Goal: Task Accomplishment & Management: Manage account settings

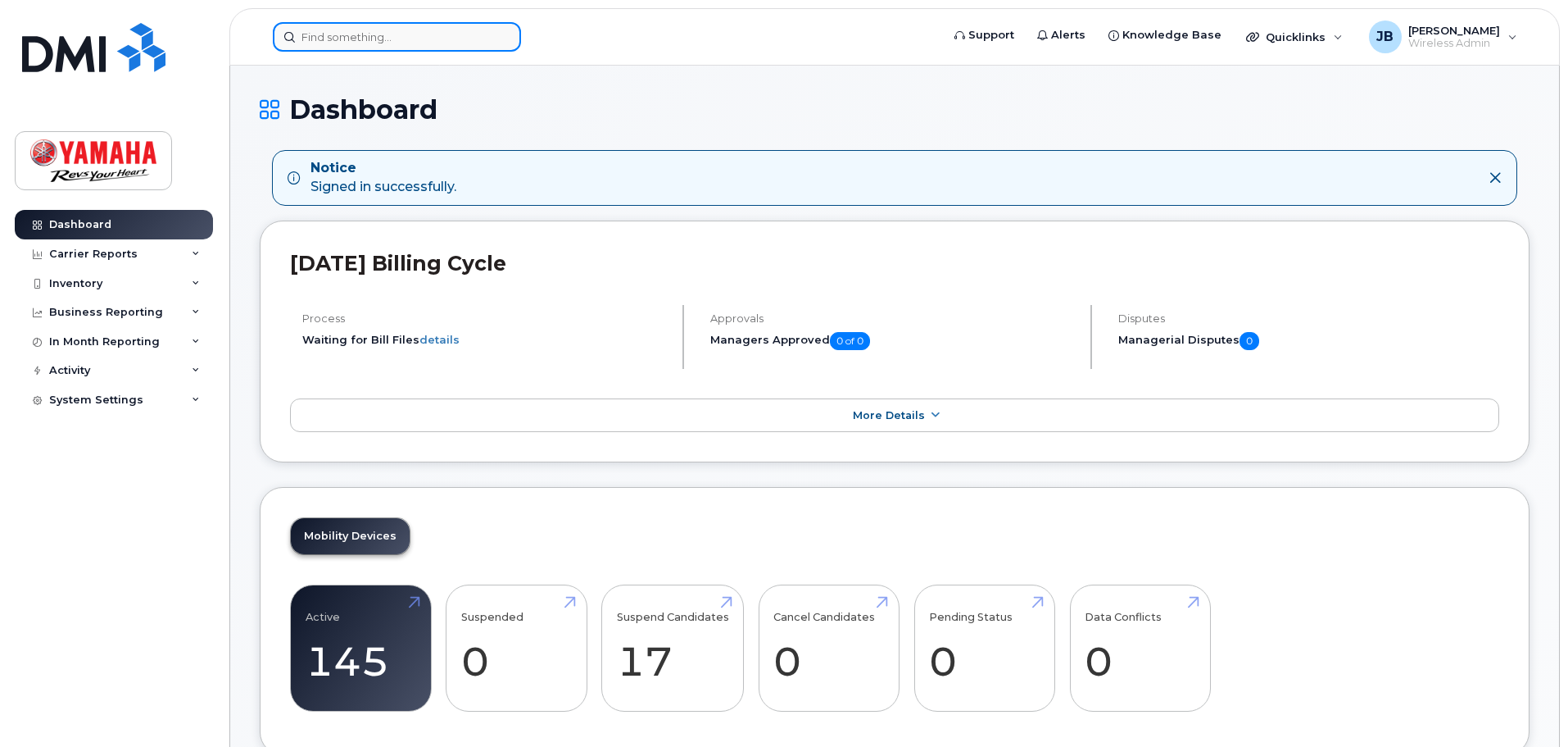
click at [364, 42] on input at bounding box center [397, 37] width 249 height 30
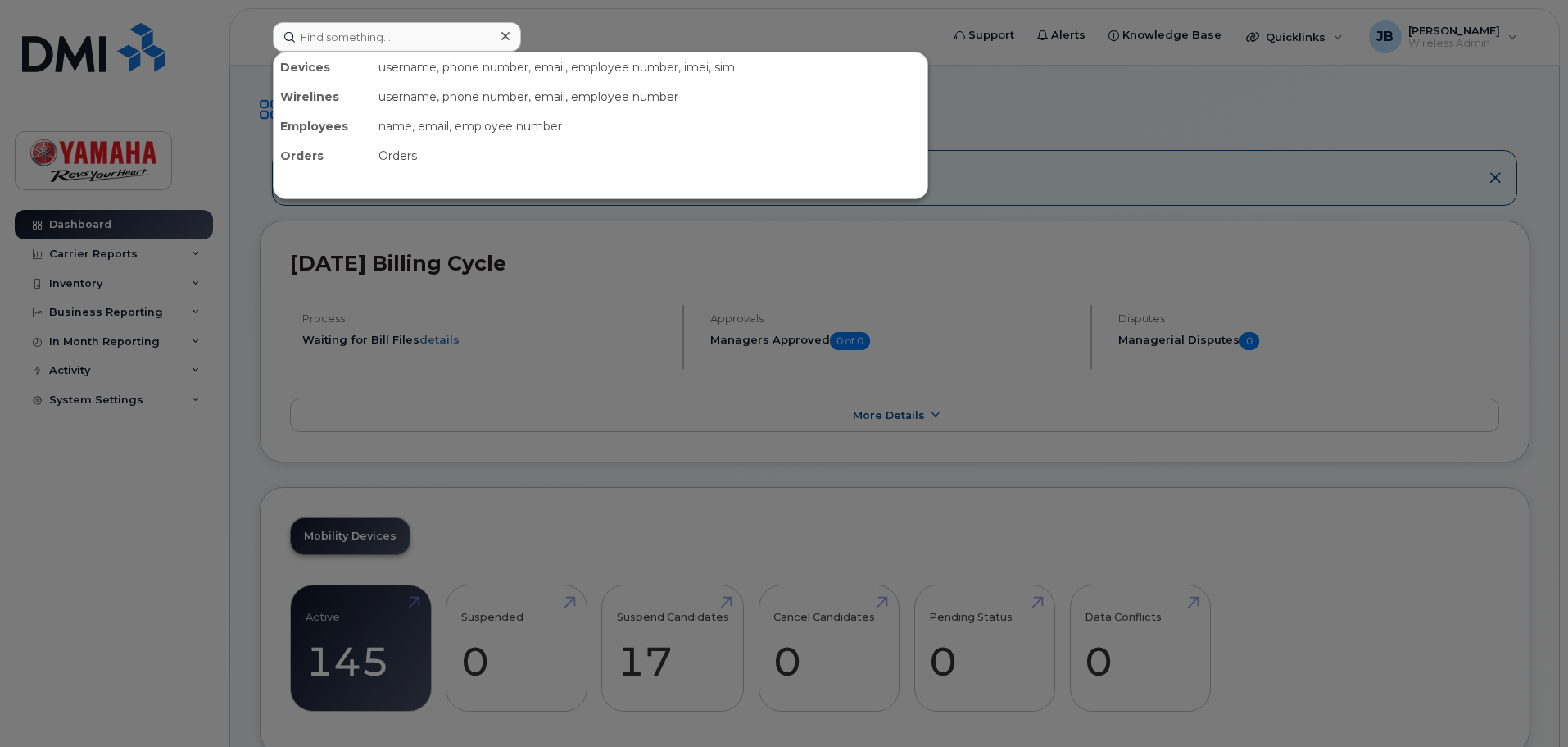
drag, startPoint x: 271, startPoint y: 67, endPoint x: 282, endPoint y: 62, distance: 12.1
click at [272, 65] on div at bounding box center [784, 374] width 1568 height 747
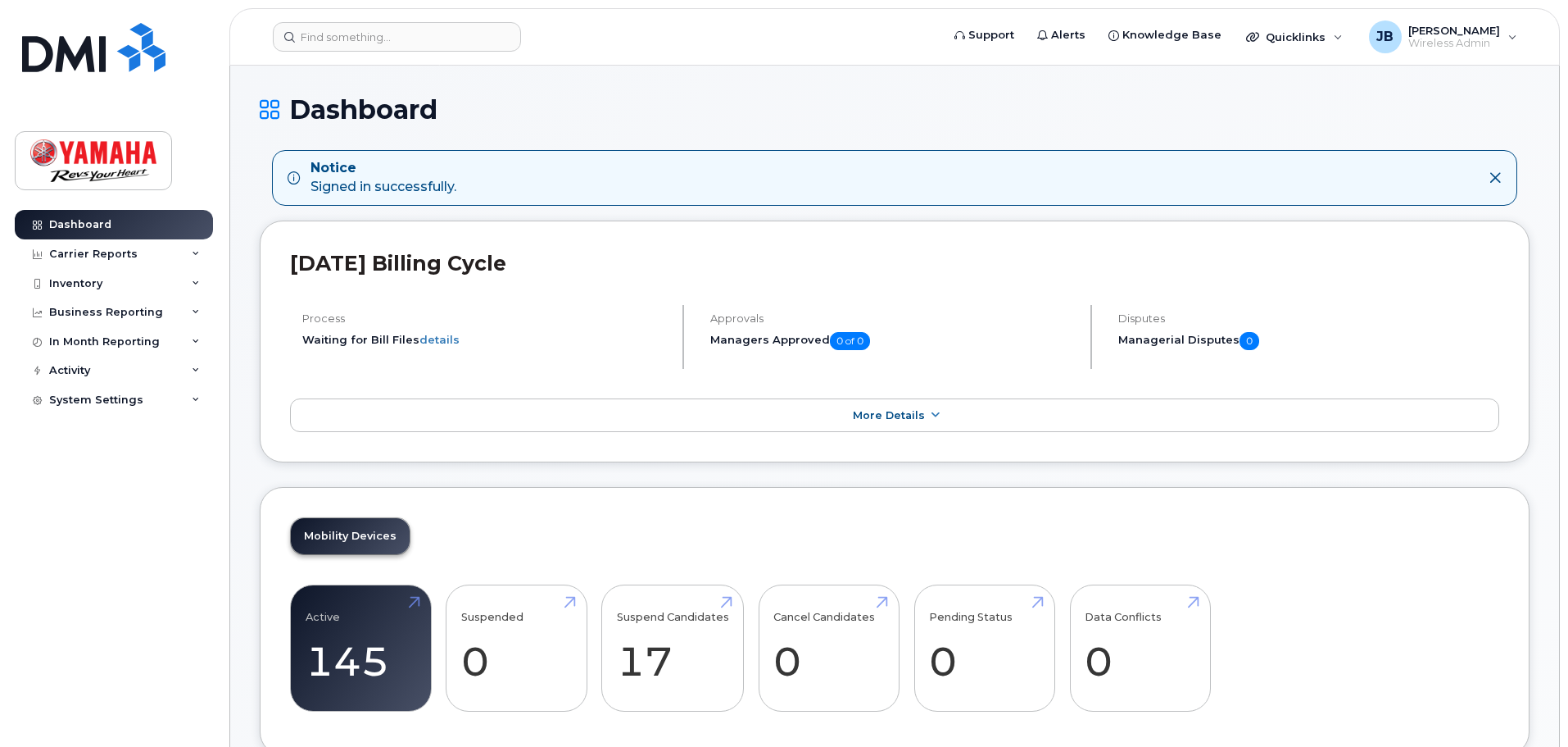
click at [303, 62] on header "Support Alerts Knowledge Base Quicklinks Suspend / Cancel Device Change SIM Car…" at bounding box center [895, 37] width 1330 height 57
click at [157, 259] on div "Carrier Reports" at bounding box center [113, 254] width 198 height 30
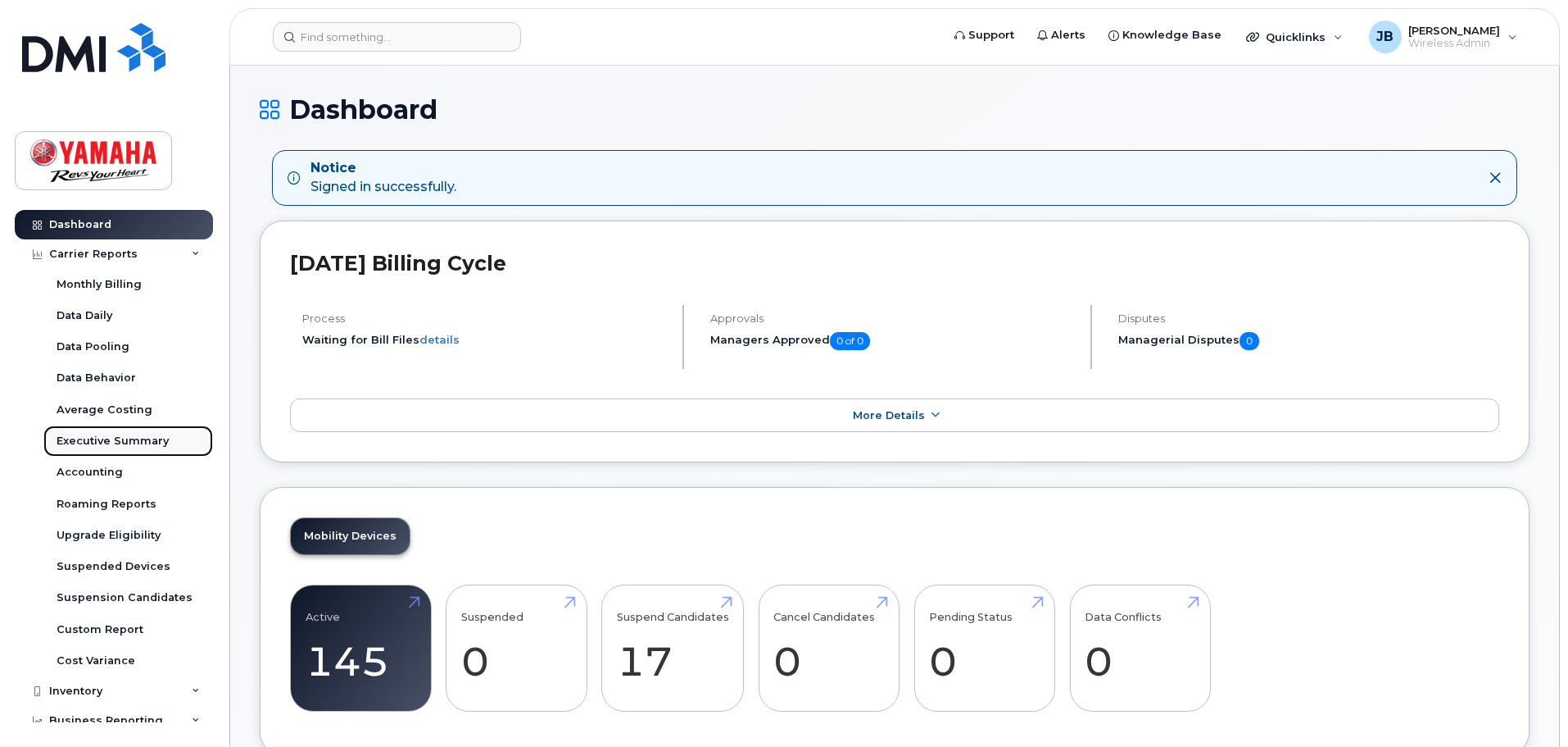
click at [116, 443] on div "Executive Summary" at bounding box center [112, 441] width 112 height 14
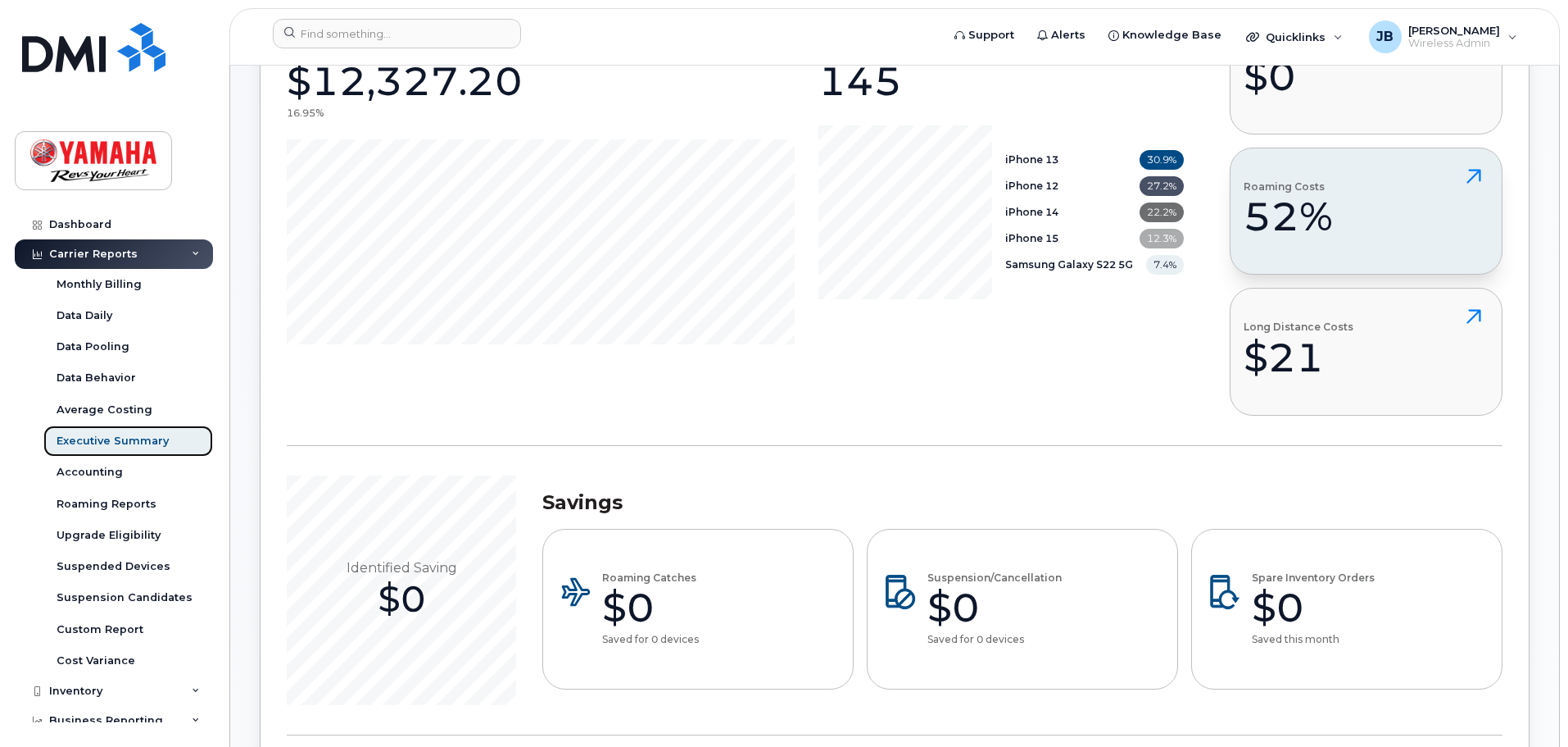
scroll to position [246, 0]
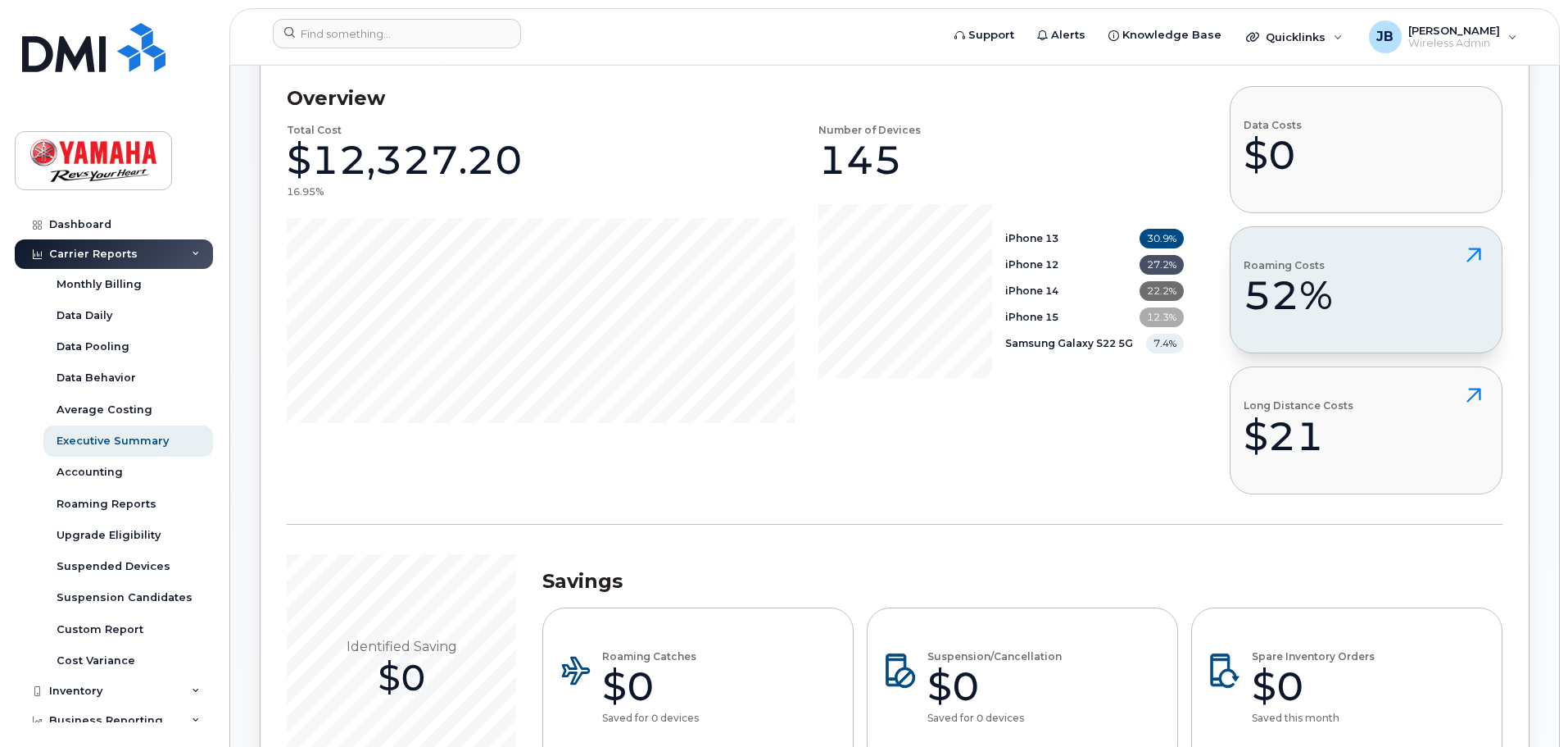
click at [1332, 314] on button "Roaming Costs 52%" at bounding box center [1366, 289] width 273 height 127
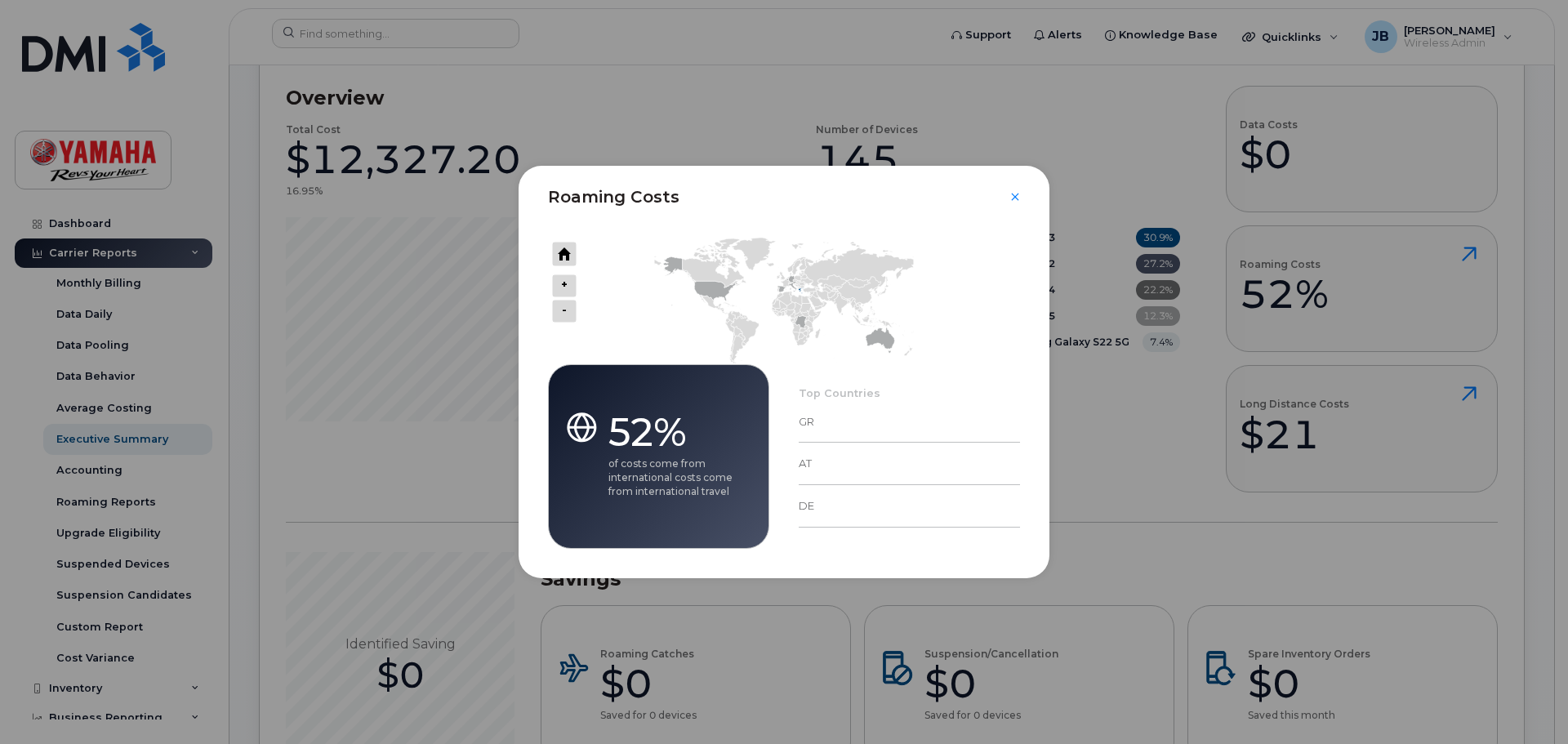
click at [1004, 203] on div "Roaming Costs" at bounding box center [784, 187] width 530 height 43
click at [1013, 198] on icon "Close" at bounding box center [1014, 197] width 10 height 13
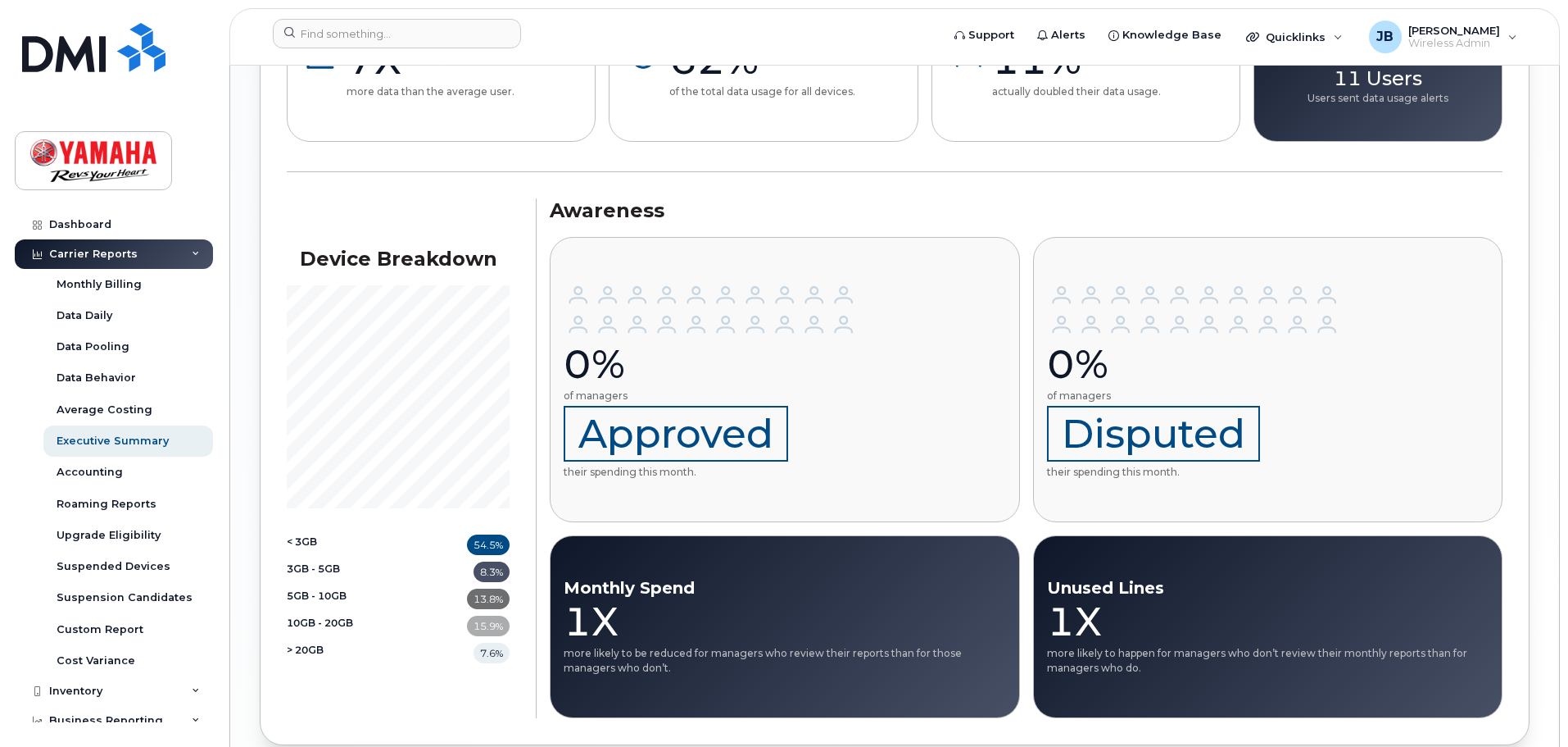
scroll to position [1944, 0]
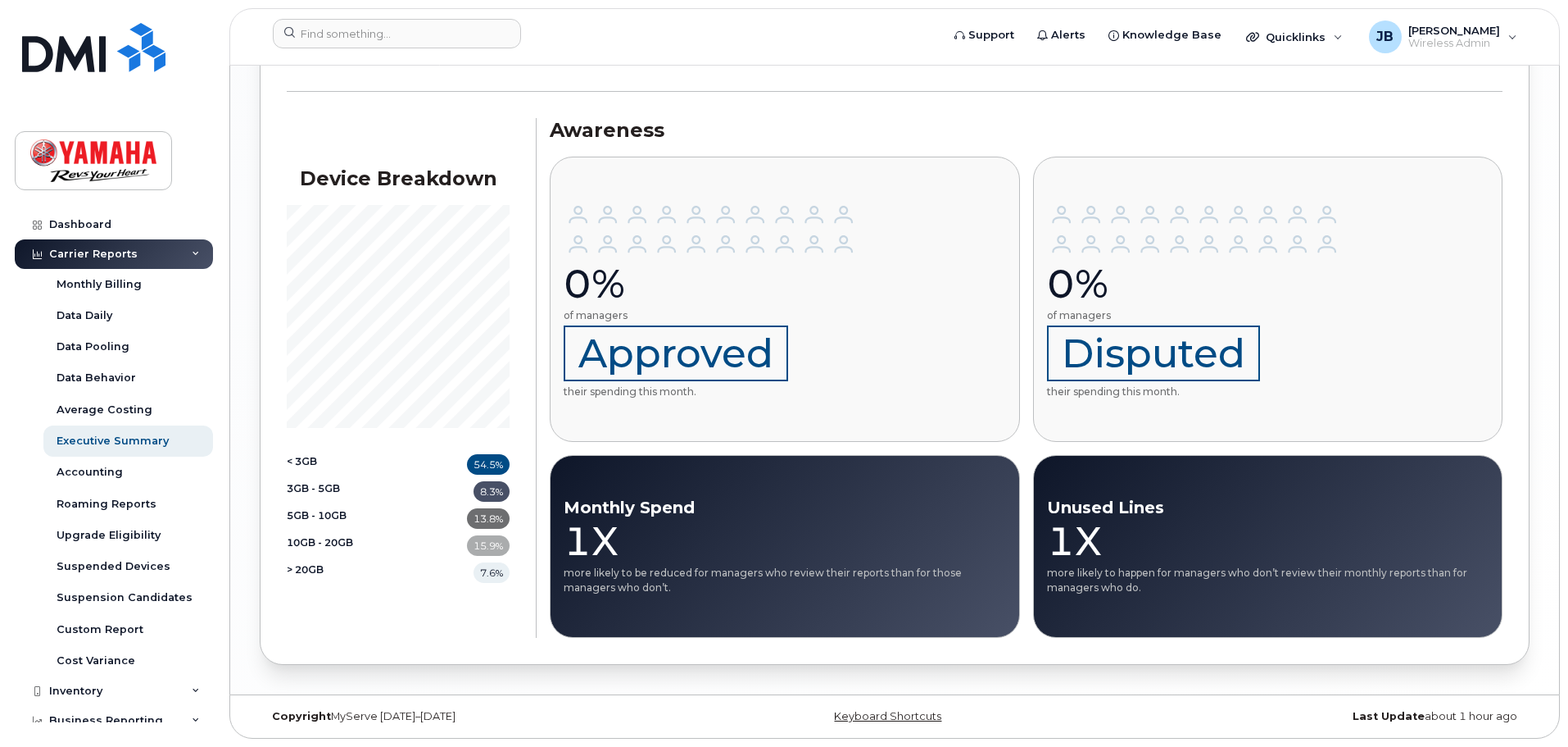
click at [1139, 541] on div "1X" at bounding box center [1268, 540] width 442 height 49
click at [1117, 573] on p "more likely to happen for managers who don’t review their monthly reports than …" at bounding box center [1268, 579] width 442 height 28
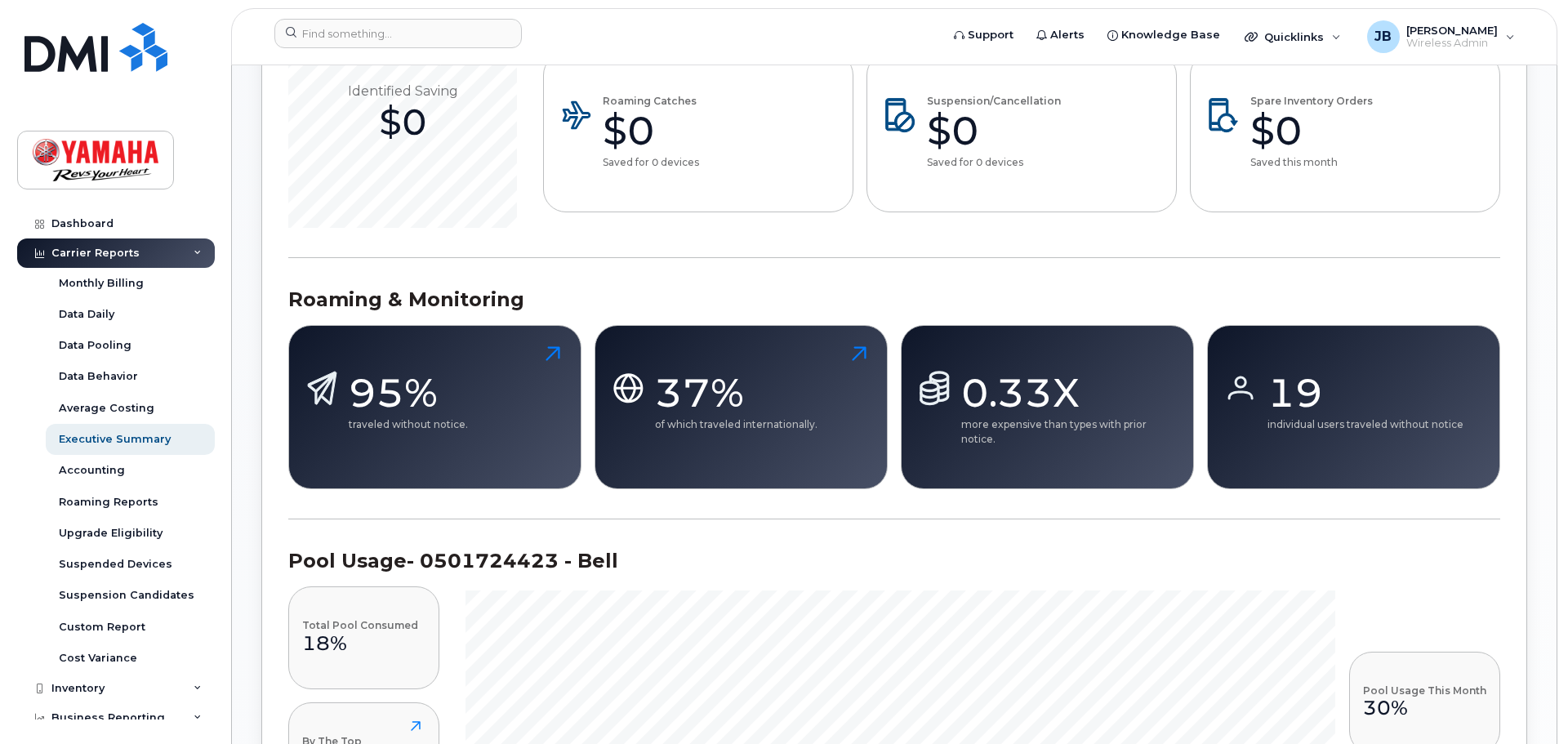
scroll to position [793, 0]
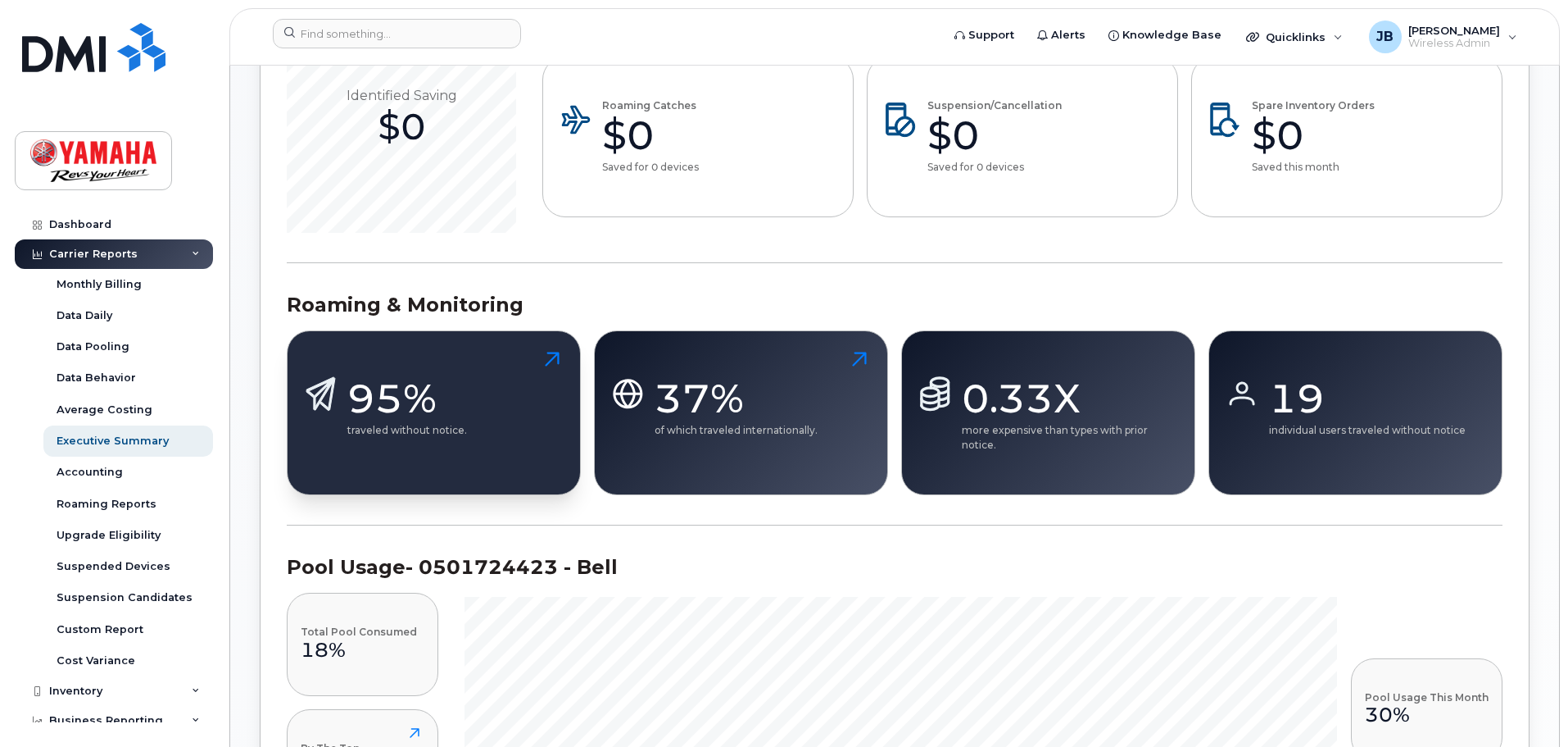
click at [557, 386] on button "95% traveled without notice." at bounding box center [434, 412] width 294 height 164
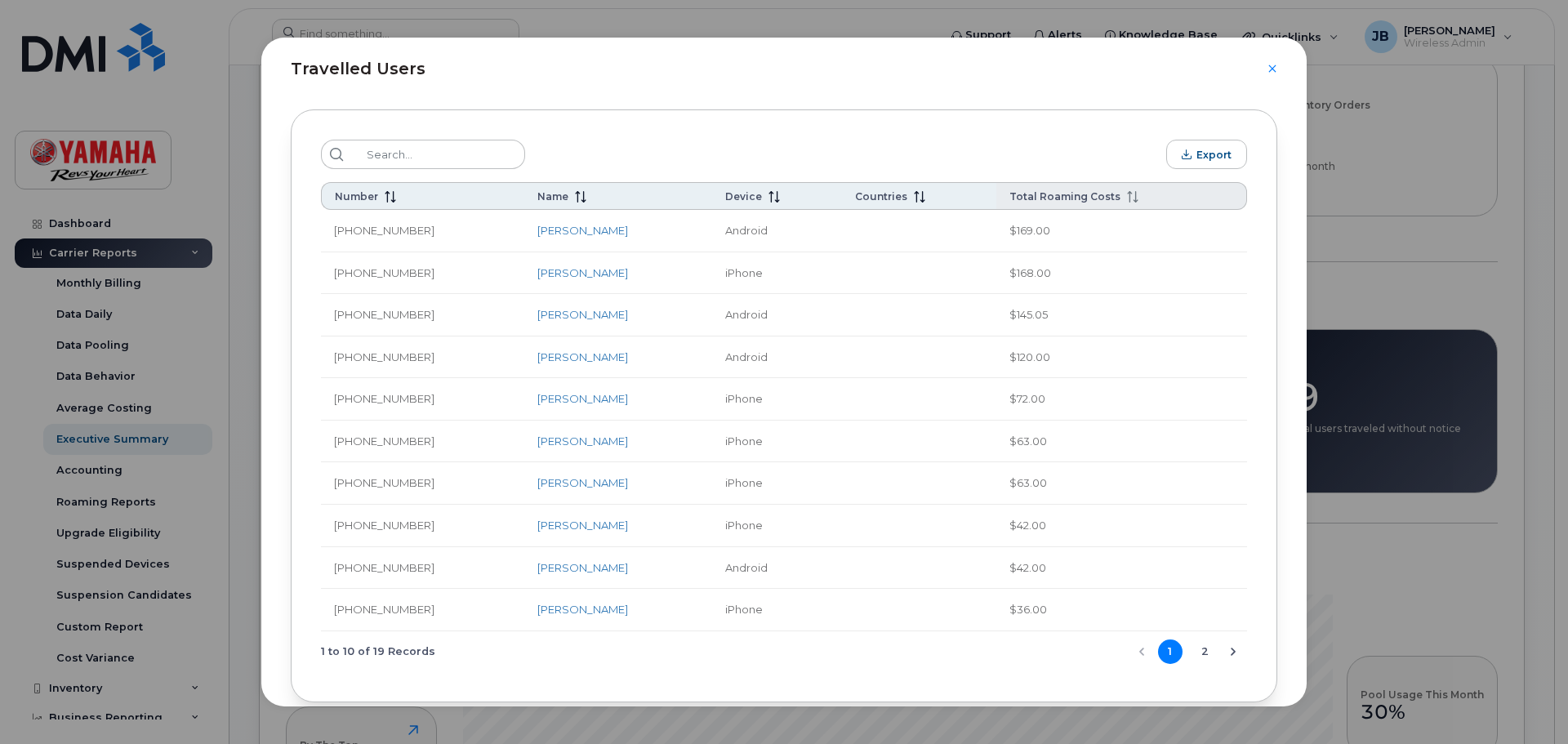
click at [1120, 201] on span at bounding box center [1129, 196] width 18 height 13
click at [1127, 192] on icon at bounding box center [1132, 197] width 12 height 12
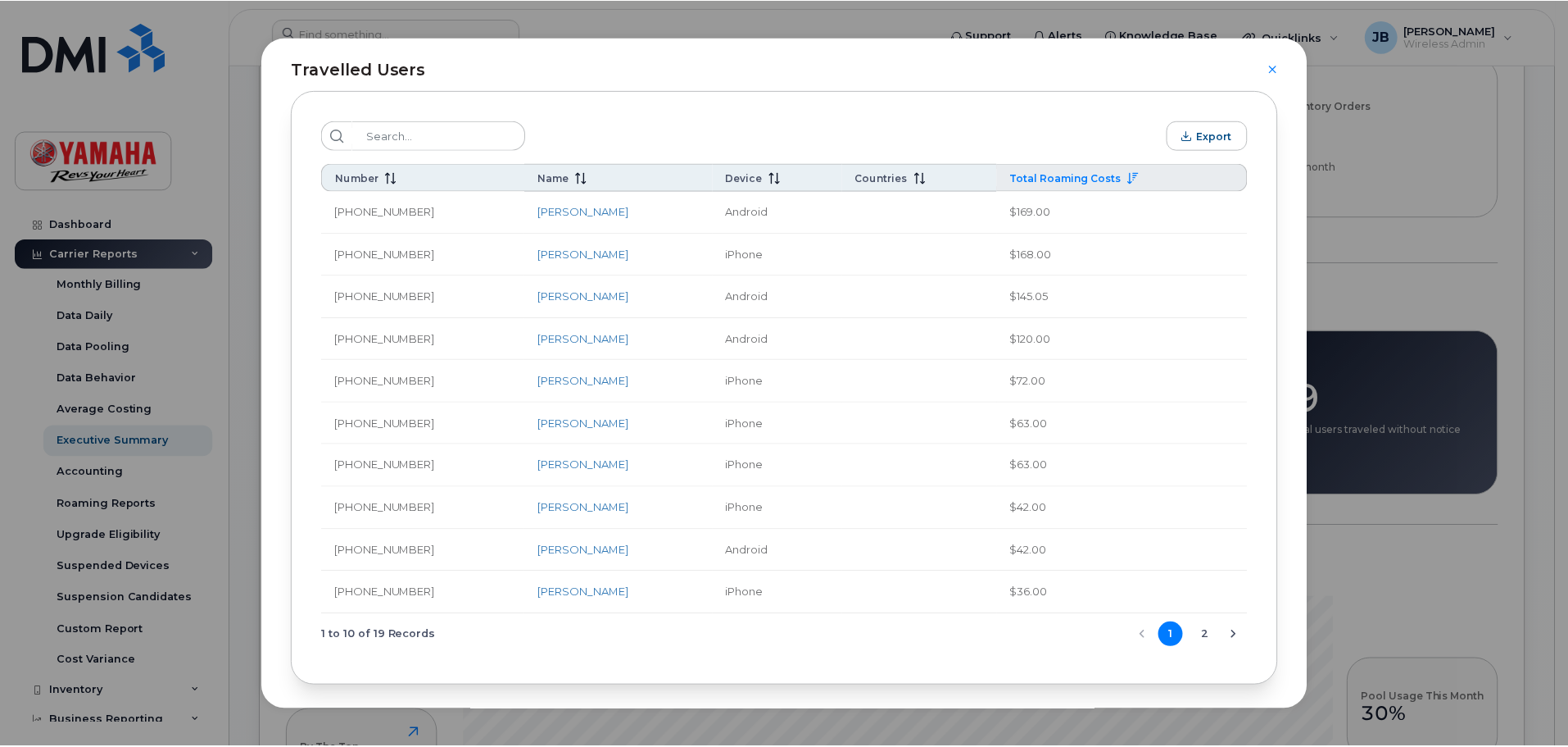
scroll to position [25, 0]
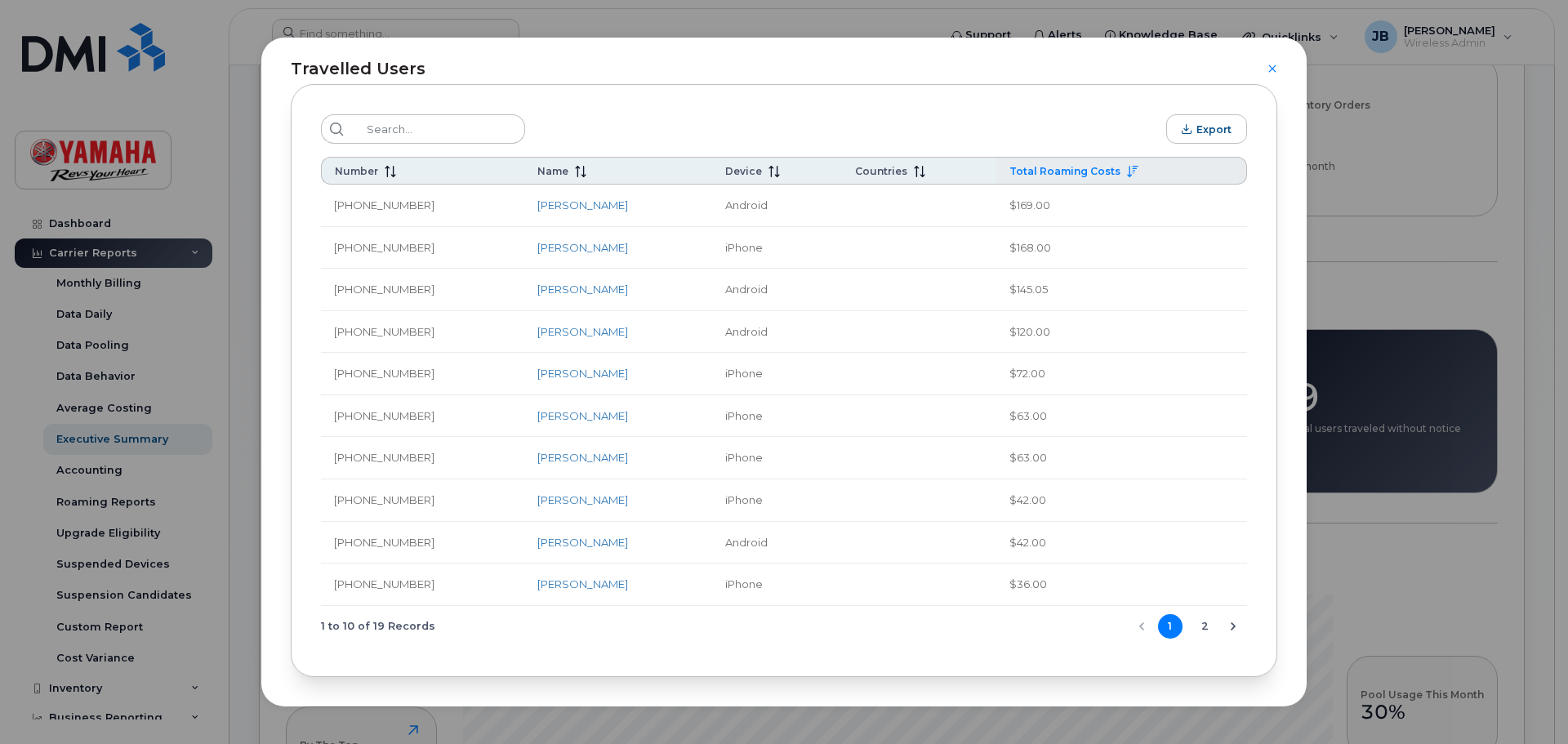
drag, startPoint x: 1286, startPoint y: 63, endPoint x: 1278, endPoint y: 70, distance: 10.6
click at [1285, 64] on div "Travelled Users" at bounding box center [784, 59] width 1045 height 43
click at [1278, 70] on div "Travelled Users" at bounding box center [784, 59] width 1045 height 43
click at [1275, 71] on icon "Close" at bounding box center [1272, 68] width 7 height 7
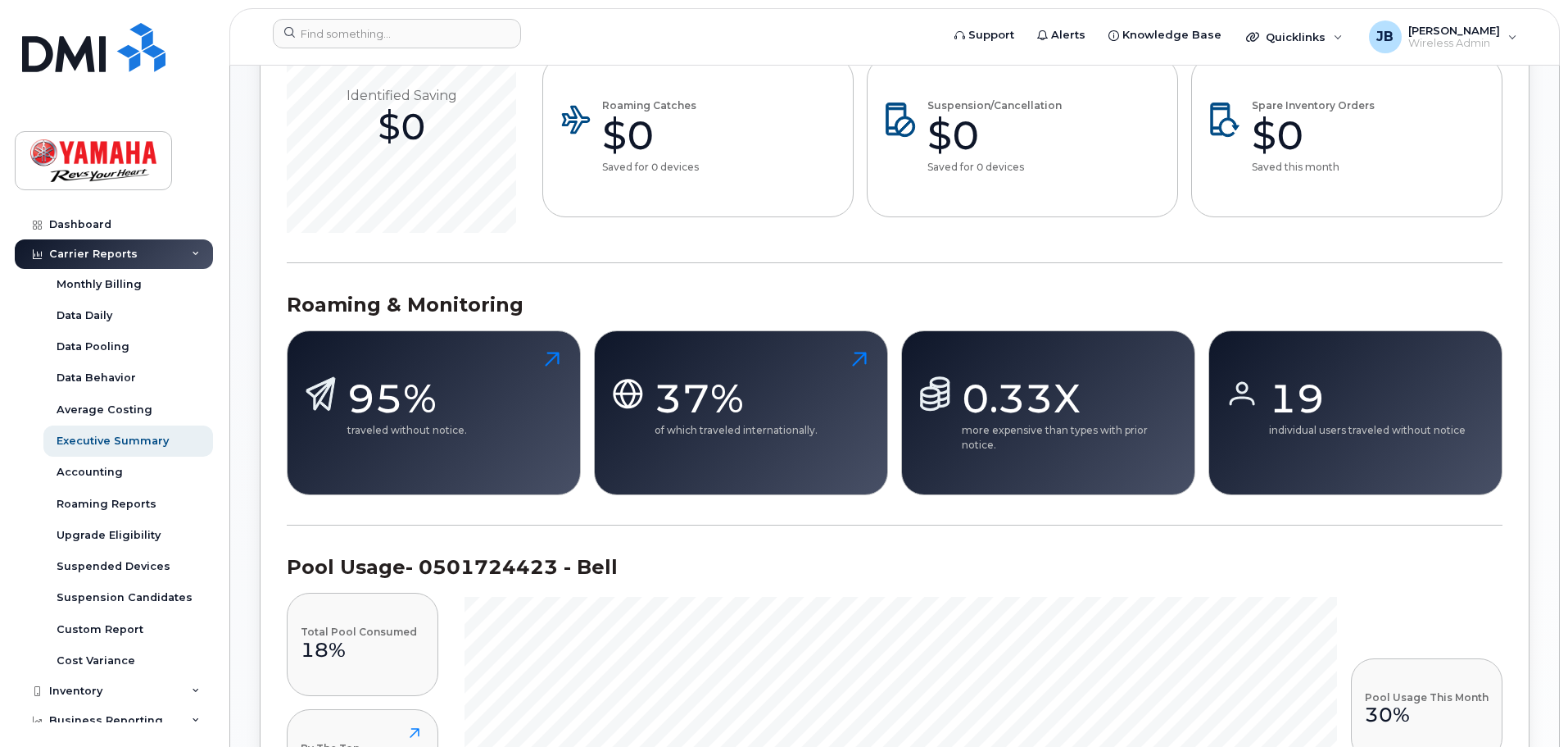
scroll to position [0, 0]
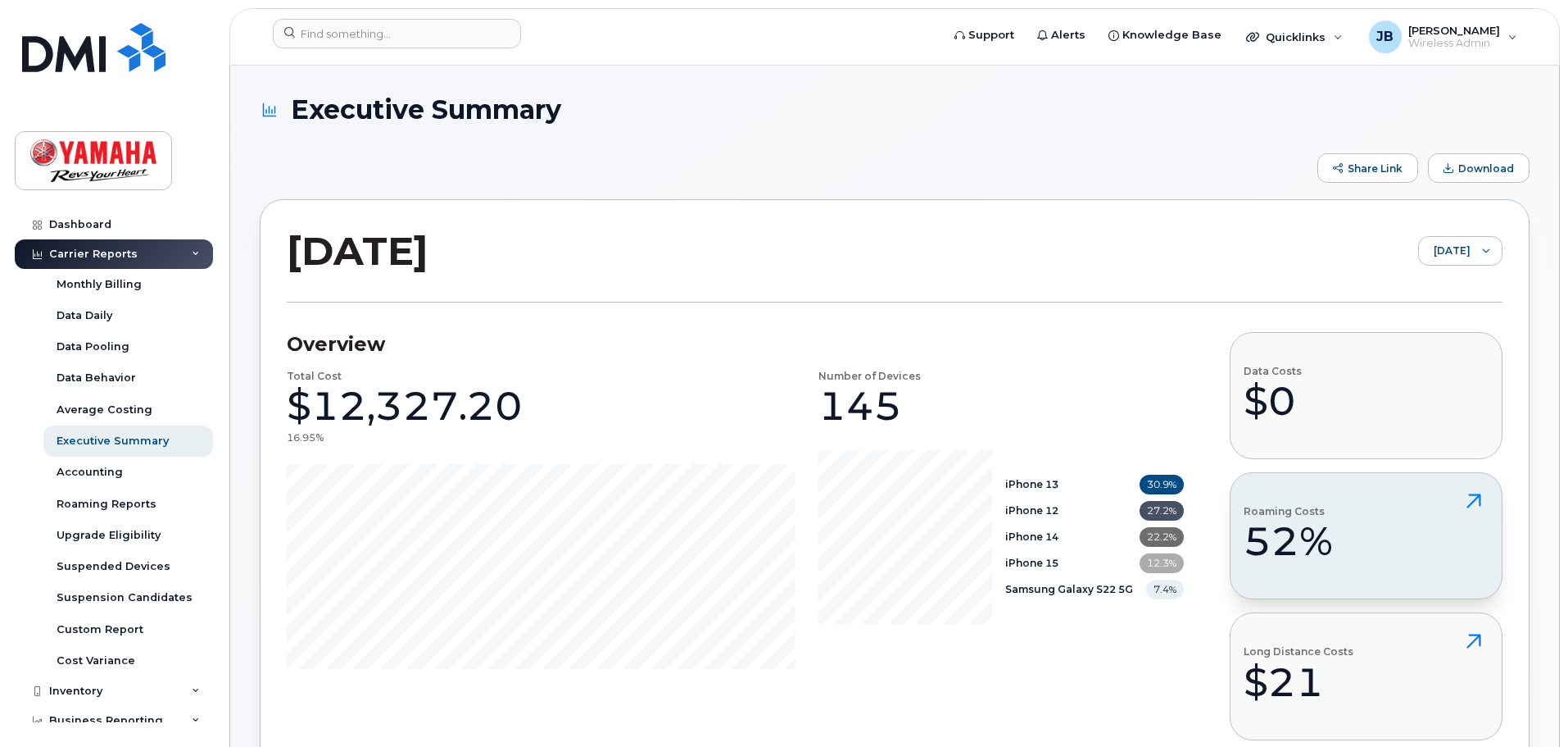
click at [1306, 522] on div "52%" at bounding box center [1288, 540] width 89 height 49
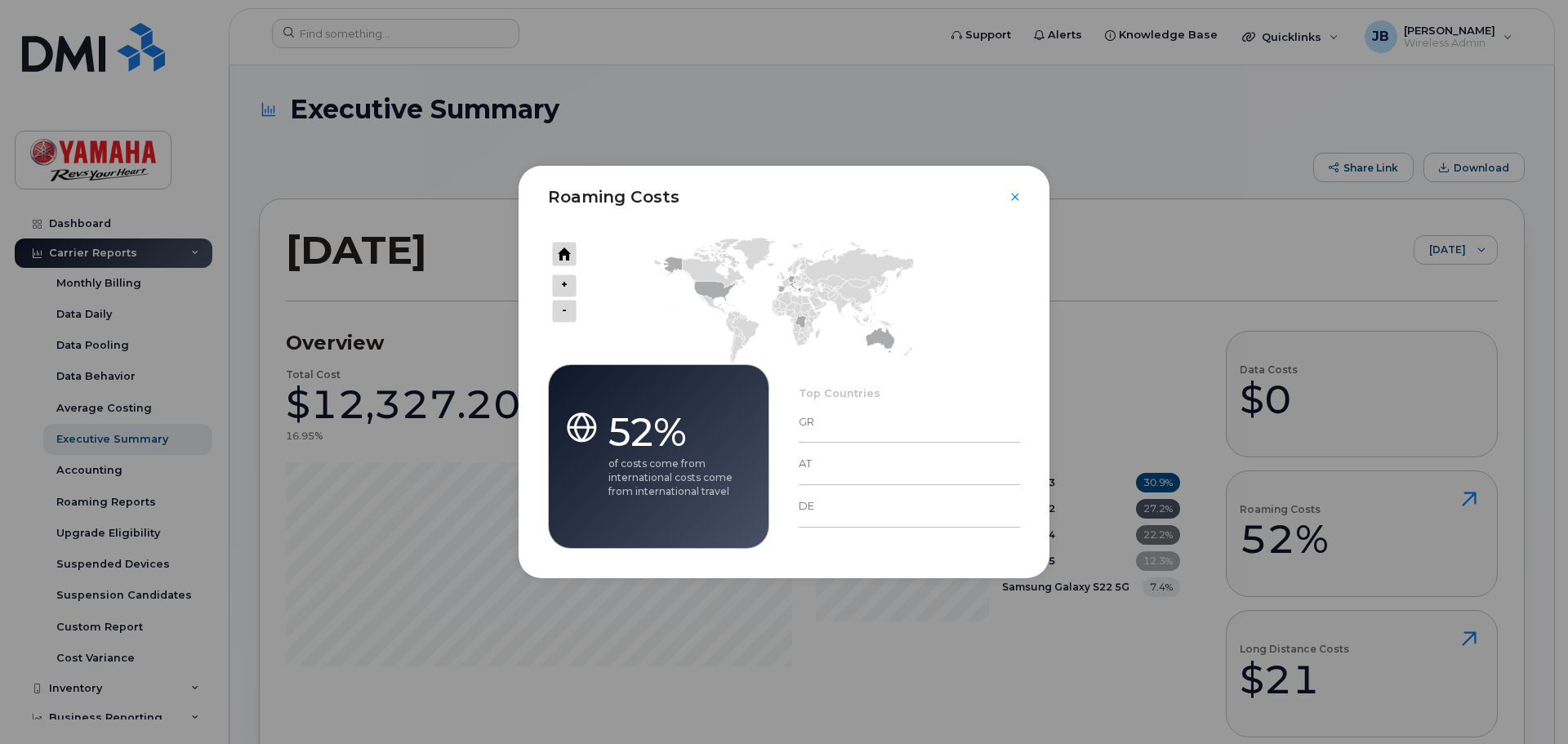
click at [1020, 196] on div "Roaming Costs" at bounding box center [784, 187] width 530 height 43
click at [1016, 196] on icon "Close" at bounding box center [1014, 197] width 10 height 13
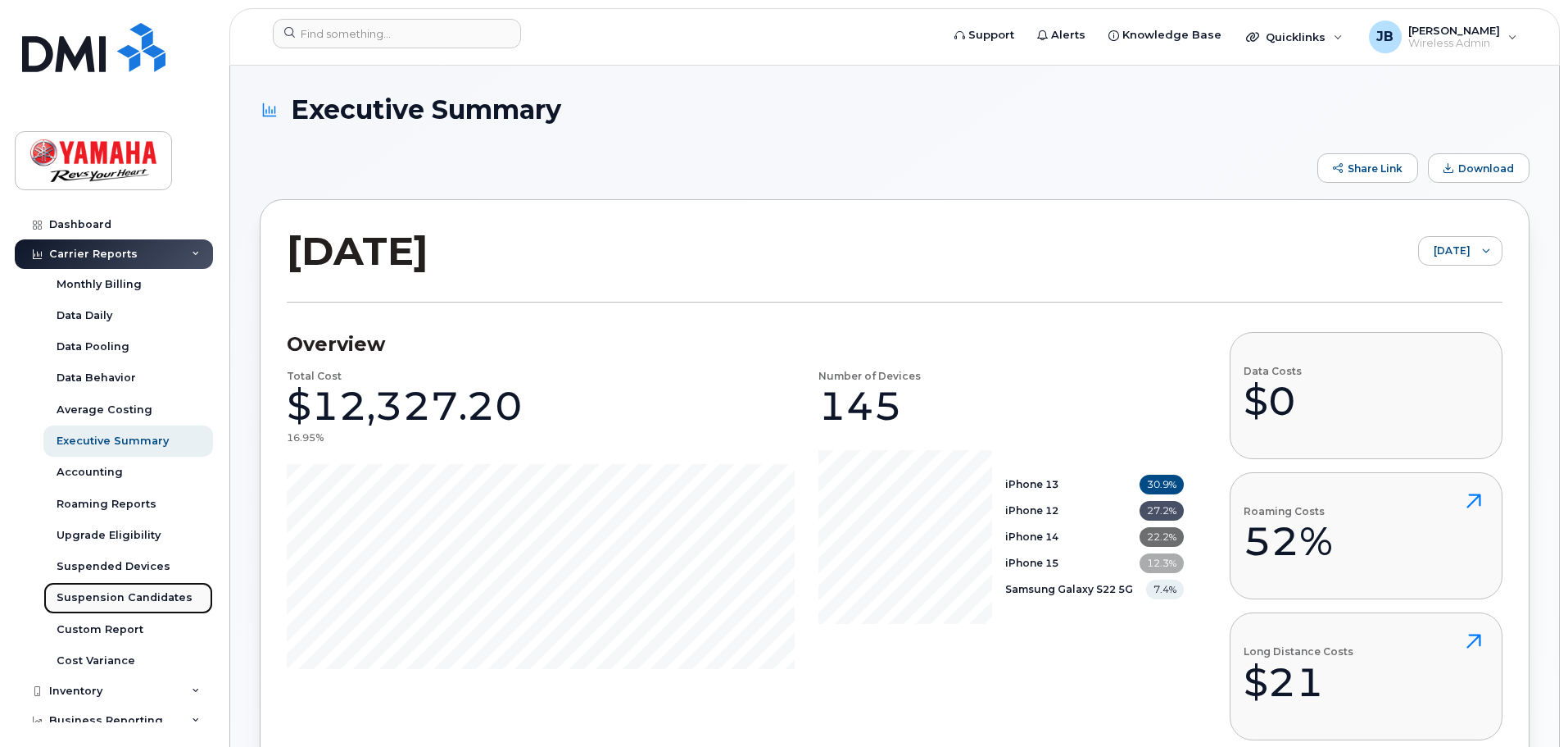
click at [136, 584] on link "Suspension Candidates" at bounding box center [127, 597] width 170 height 31
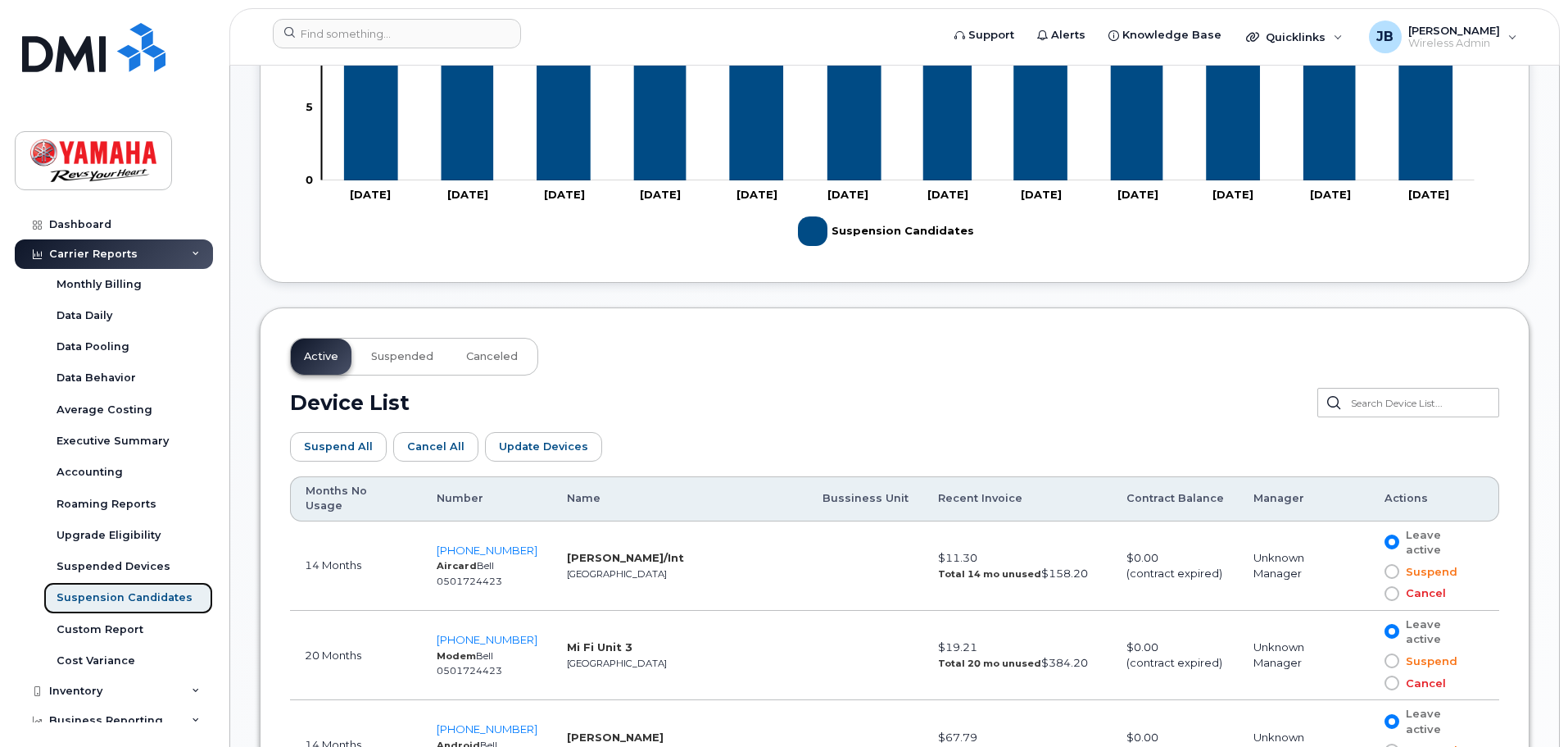
scroll to position [703, 0]
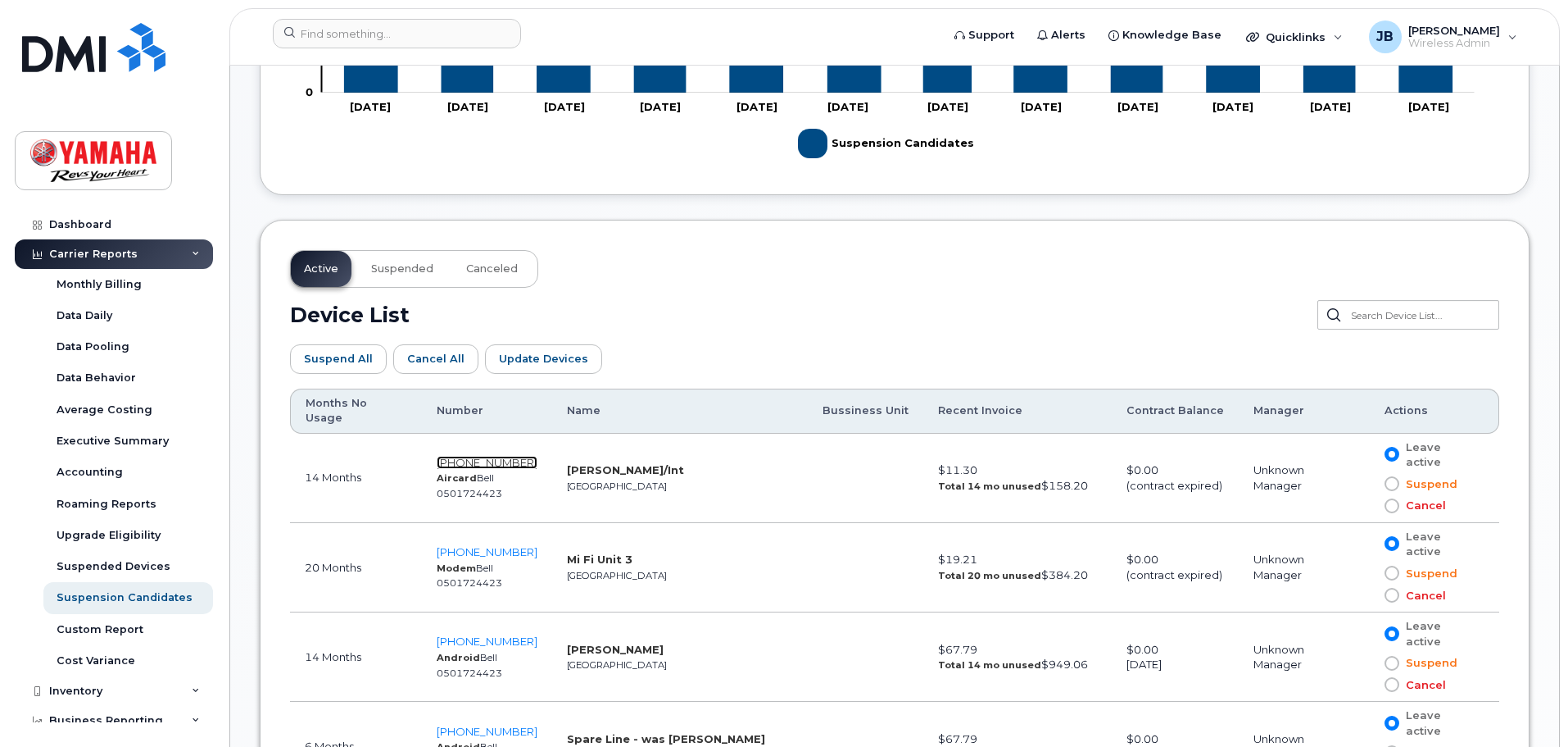
click at [497, 456] on span "416-254-1362" at bounding box center [487, 462] width 101 height 13
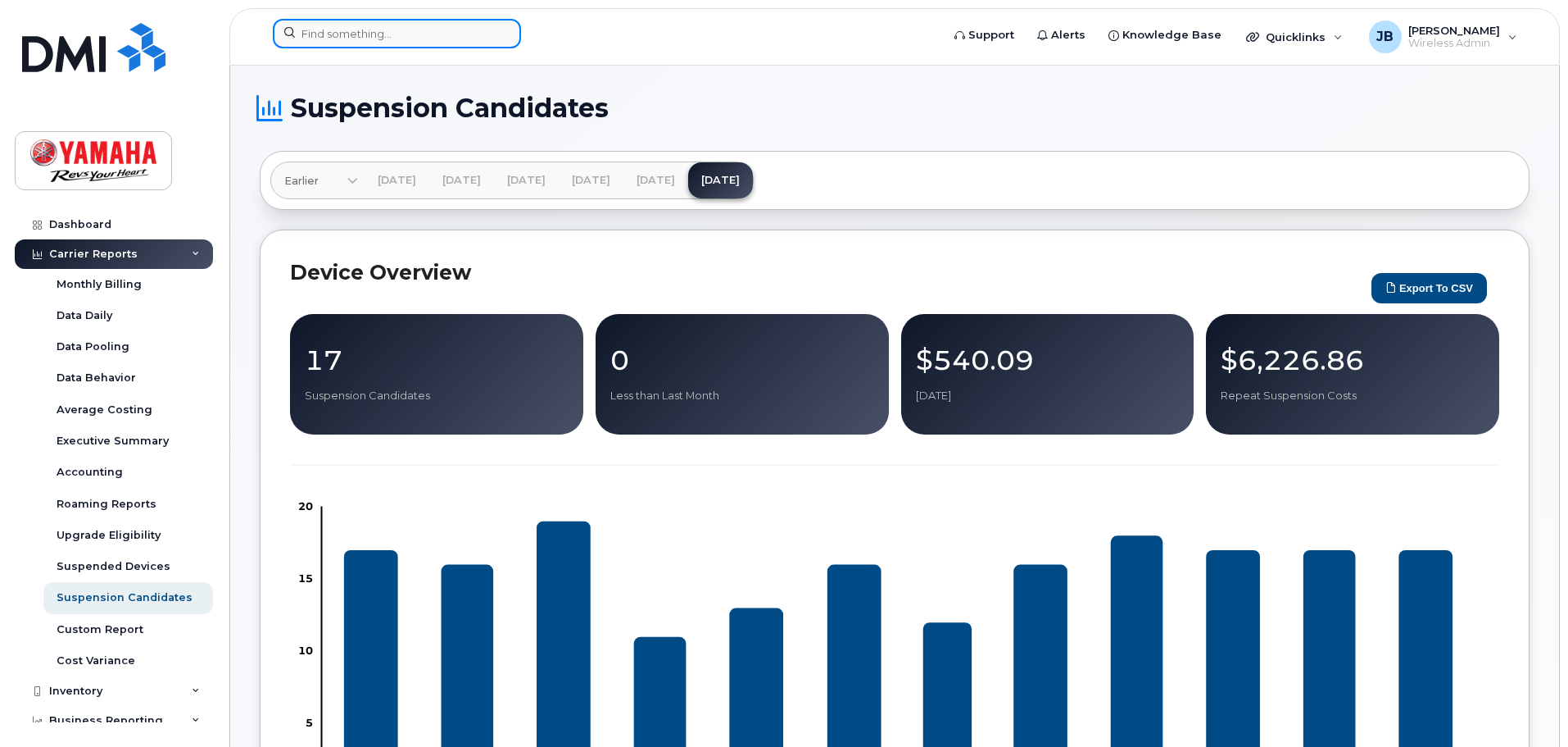
click at [399, 41] on input at bounding box center [397, 33] width 249 height 30
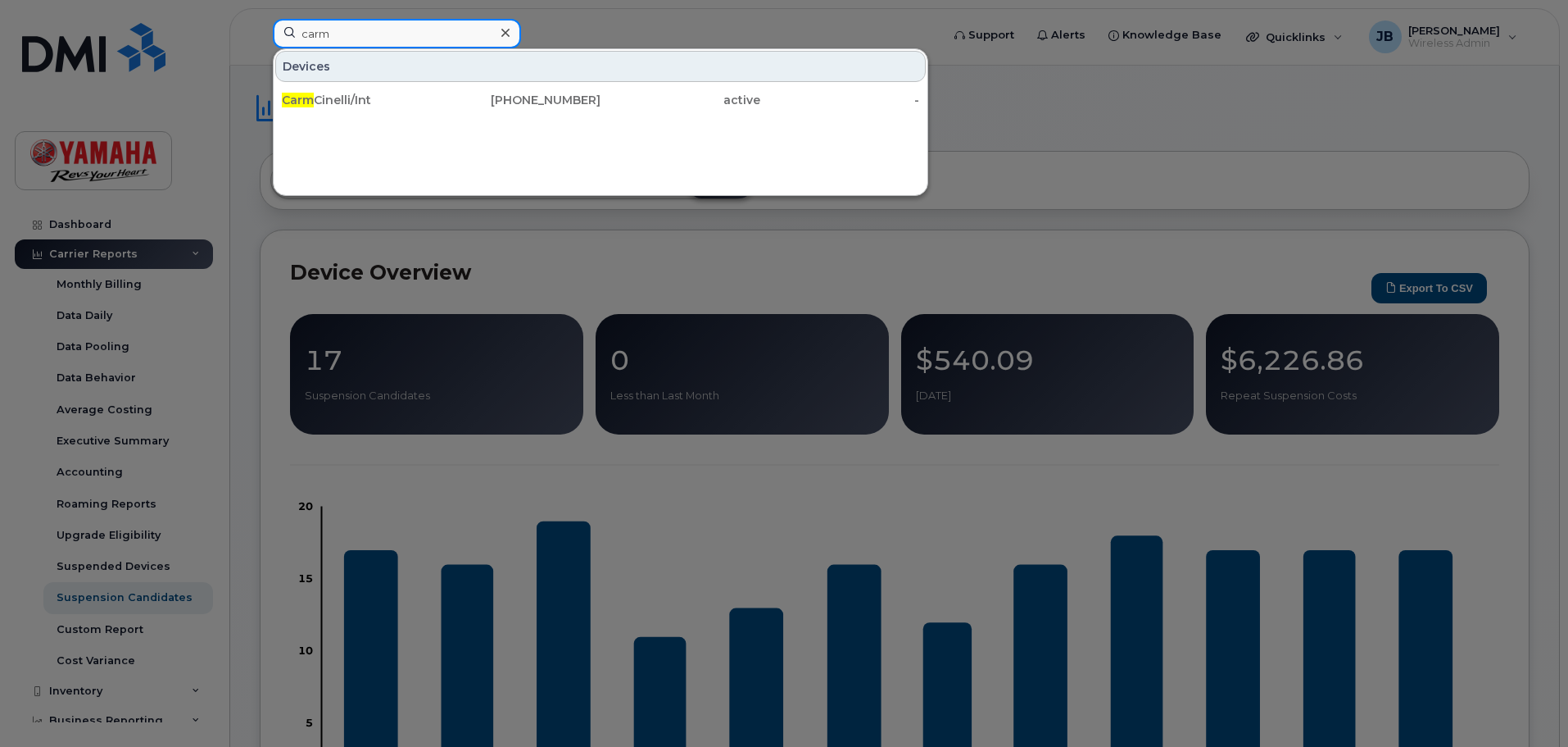
type input "carm"
click at [413, 117] on div "Devices Carm Cinelli/Int 416-254-1362 active -" at bounding box center [600, 122] width 655 height 147
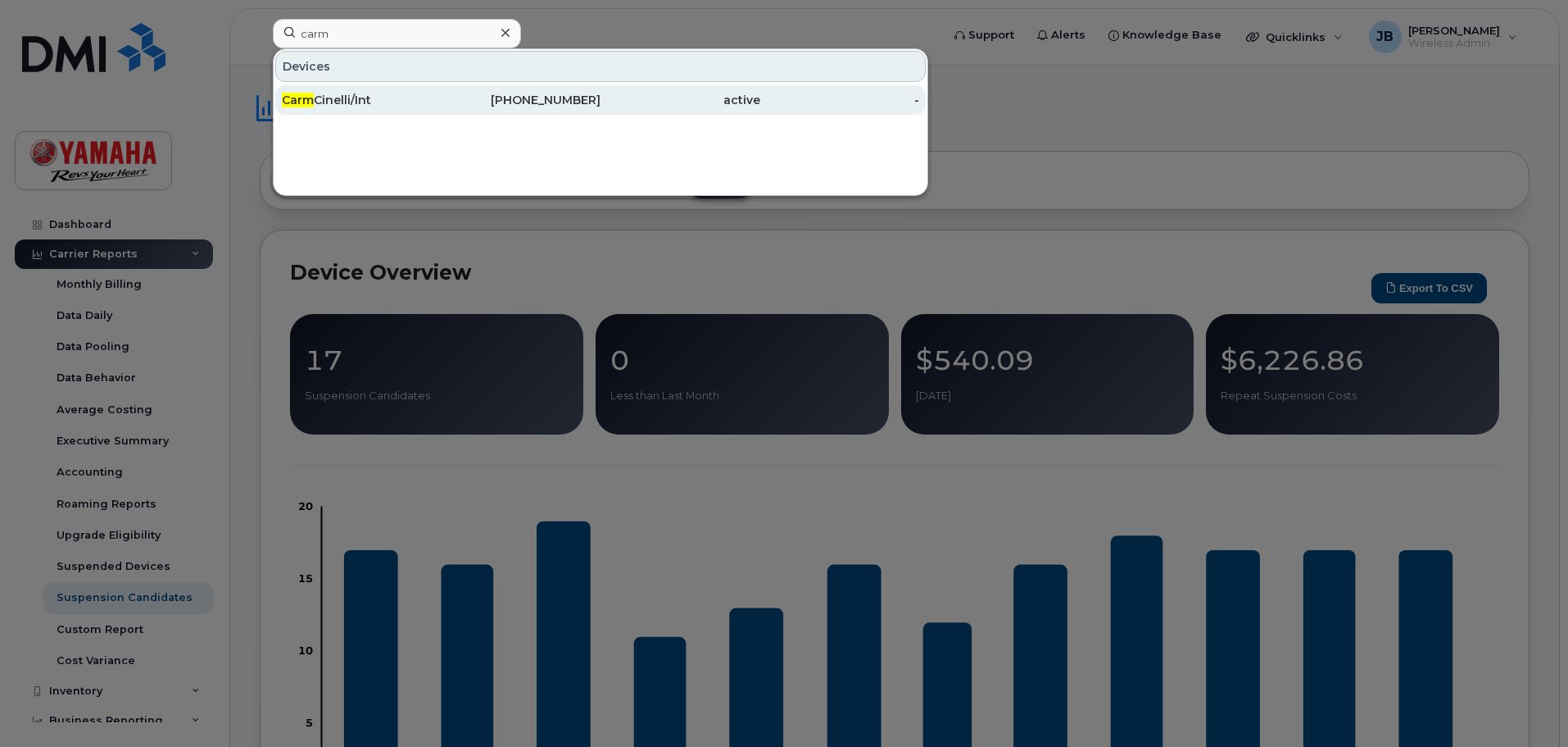
click at [442, 111] on div "Carm Cinelli/Int" at bounding box center [521, 100] width 160 height 30
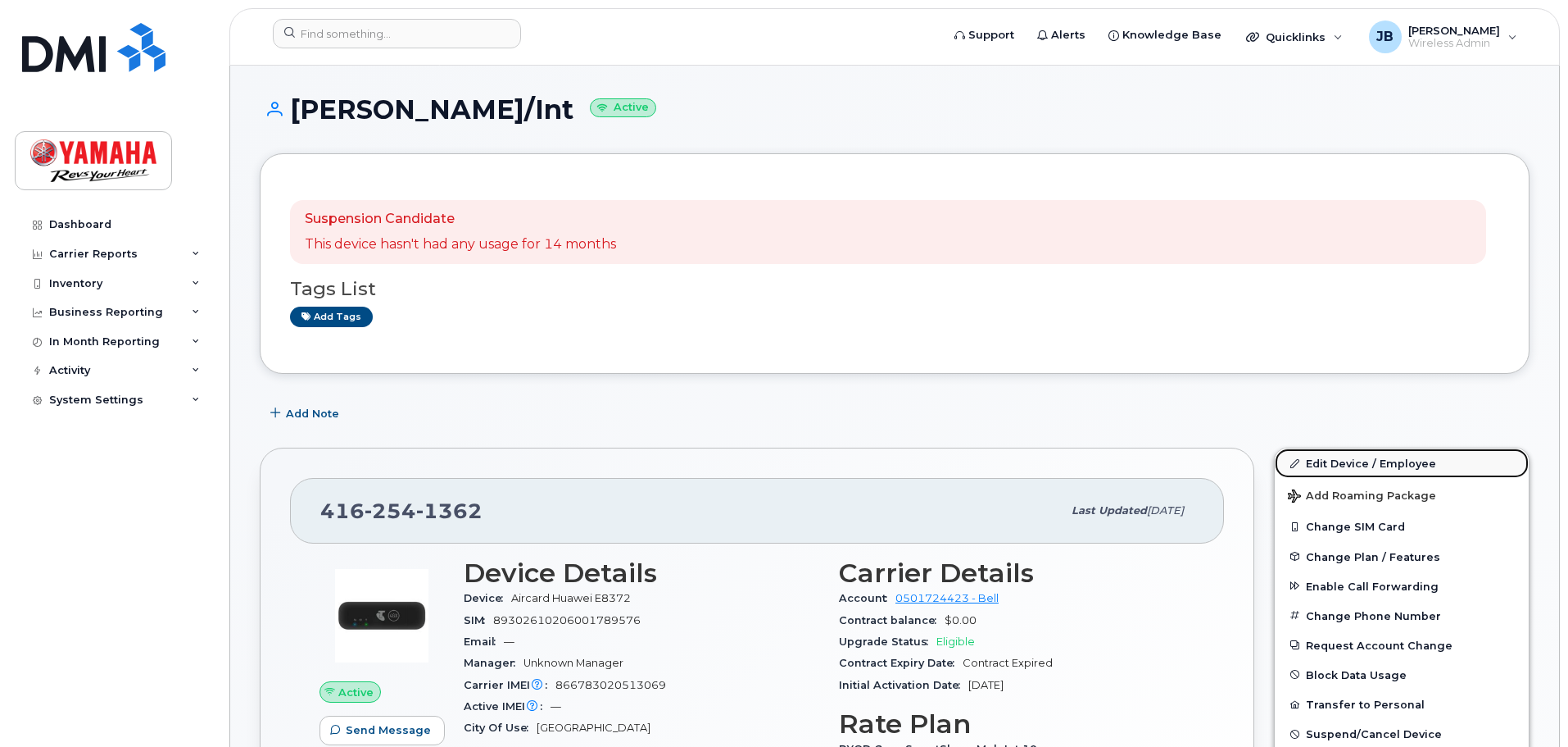
click at [1359, 462] on link "Edit Device / Employee" at bounding box center [1401, 462] width 254 height 30
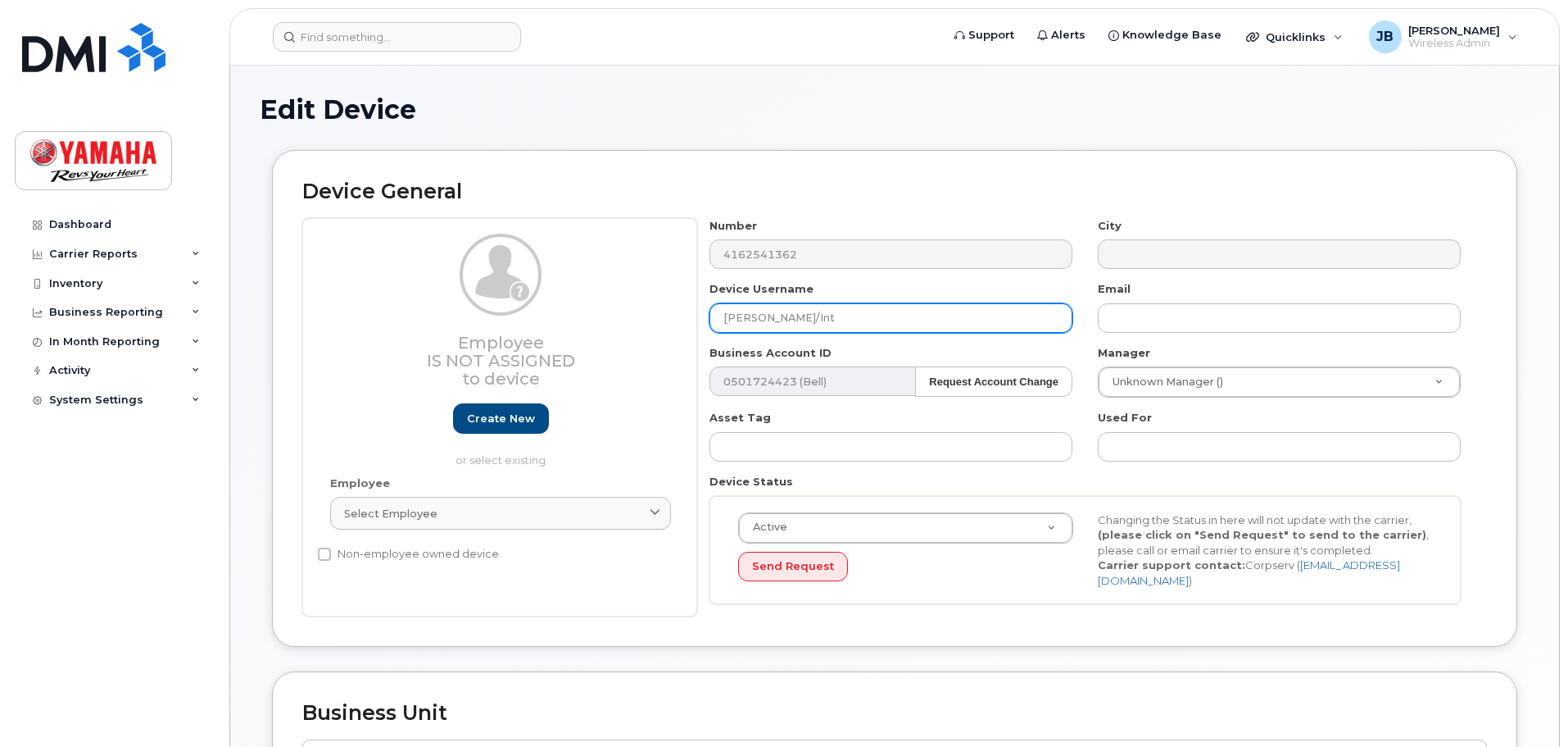
drag, startPoint x: 836, startPoint y: 331, endPoint x: 434, endPoint y: 302, distance: 403.0
click at [434, 302] on div "Employee Is not assigned to device Create new or select existing Employee Selec…" at bounding box center [895, 417] width 1185 height 400
type input "YNS 5G Modem"
click at [946, 611] on div "Device General Employee Is not assigned to device Create new or select existing…" at bounding box center [894, 398] width 1245 height 497
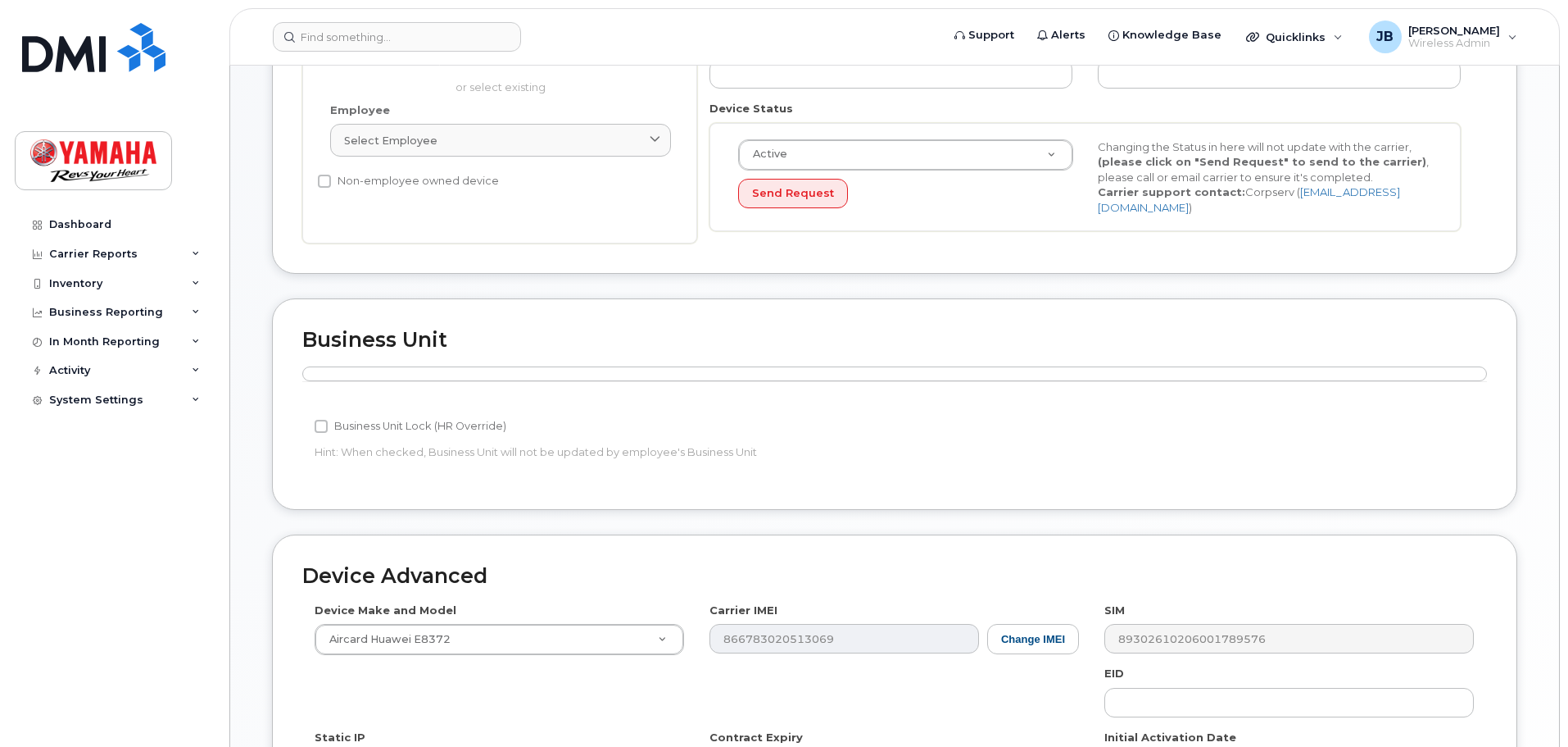
scroll to position [644, 0]
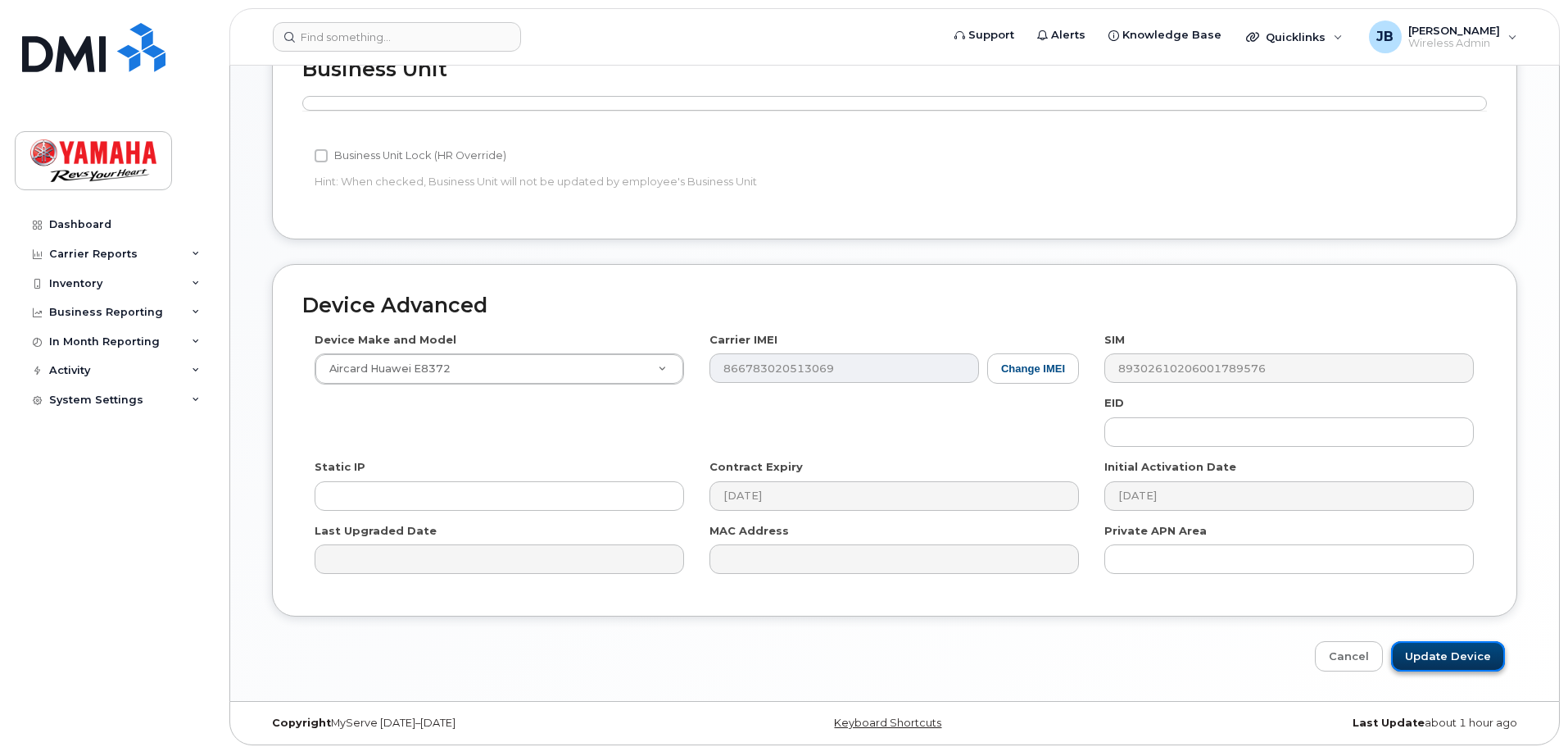
click at [1454, 661] on input "Update Device" at bounding box center [1448, 656] width 114 height 31
type input "Saving..."
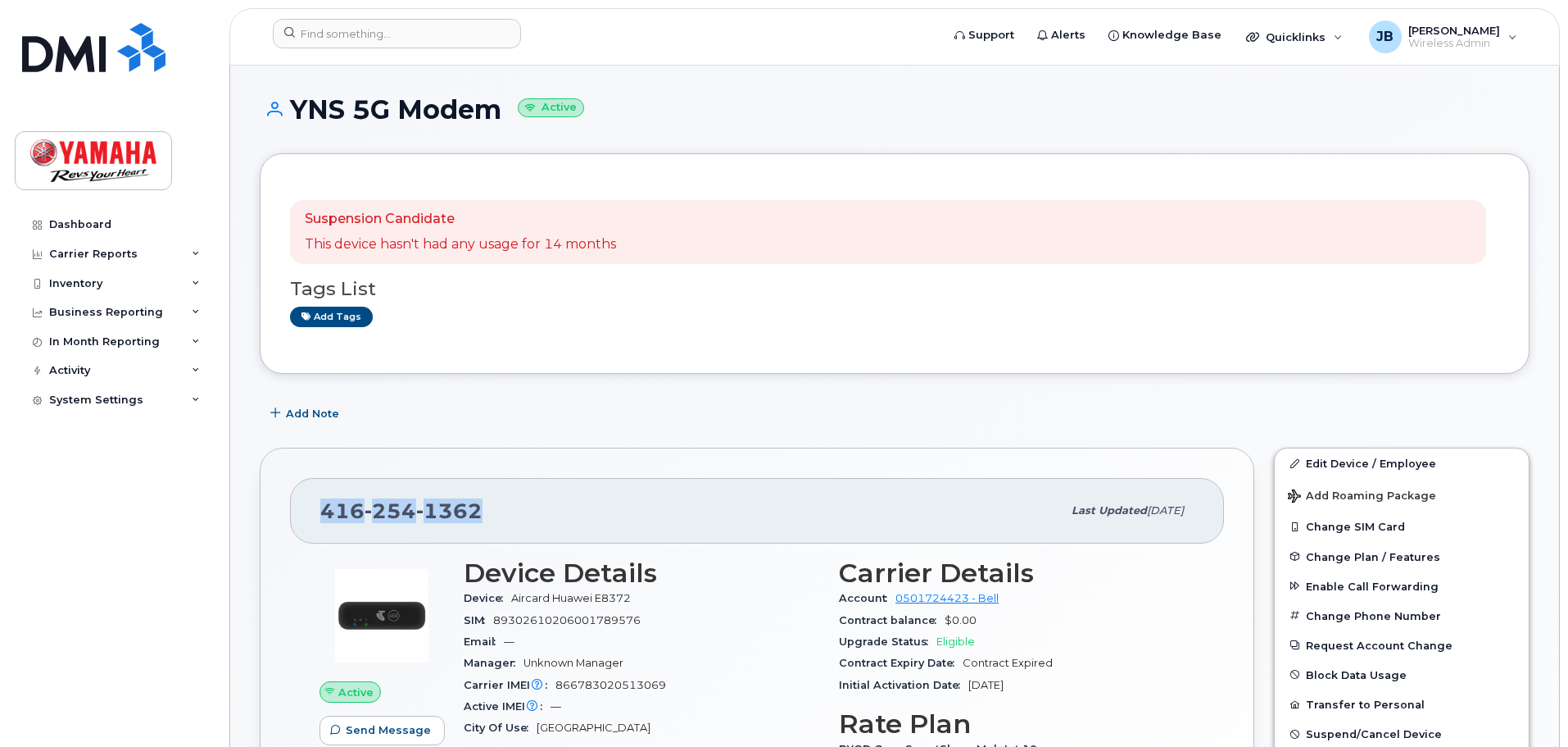
drag, startPoint x: 529, startPoint y: 517, endPoint x: 319, endPoint y: 504, distance: 210.4
click at [319, 504] on div "416 254 1362 Last updated Aug 14, 2025" at bounding box center [757, 510] width 934 height 66
copy span "416 254 1362"
